Goal: Find specific page/section: Find specific page/section

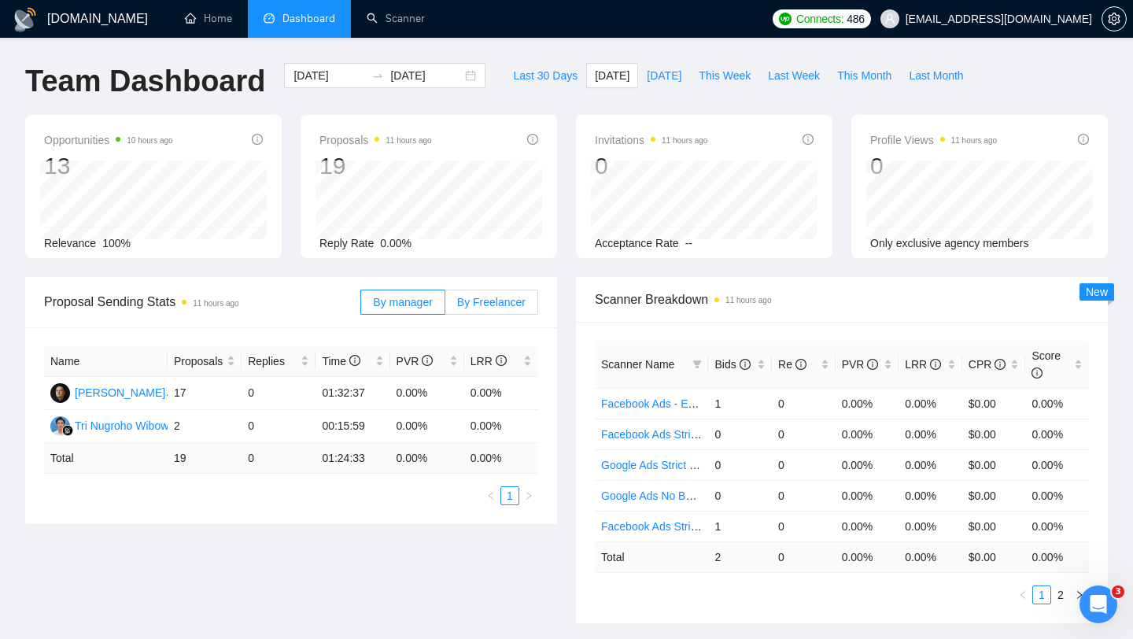
click at [500, 305] on span "By Freelancer" at bounding box center [491, 302] width 68 height 13
click at [445, 306] on input "By Freelancer" at bounding box center [445, 306] width 0 height 0
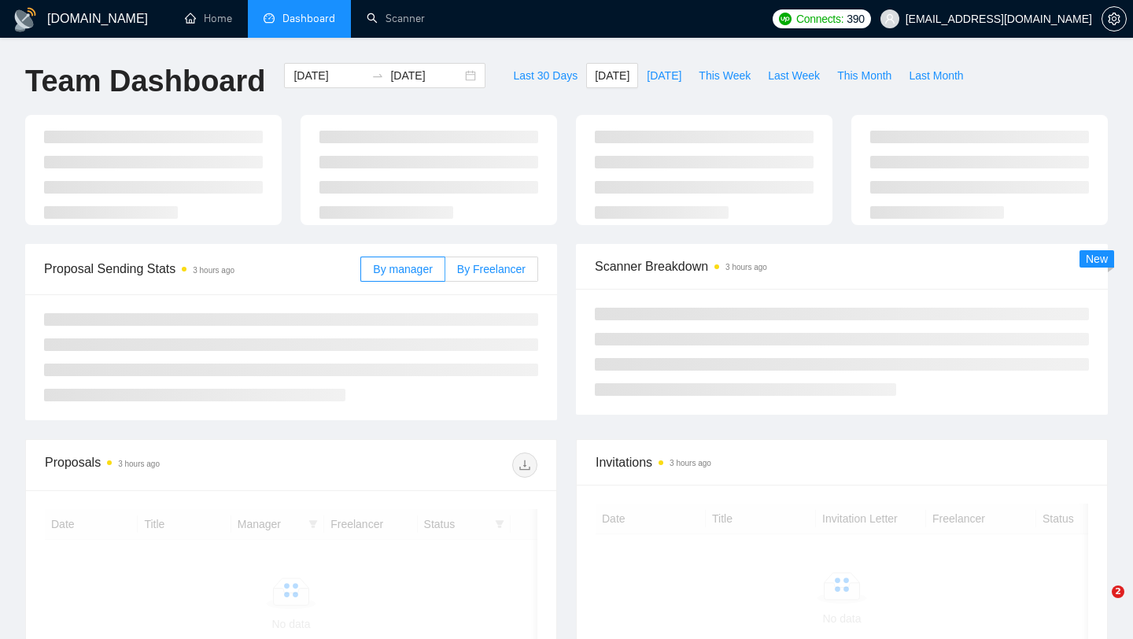
click at [481, 268] on span "By Freelancer" at bounding box center [491, 269] width 68 height 13
click at [445, 273] on input "By Freelancer" at bounding box center [445, 273] width 0 height 0
